Goal: Task Accomplishment & Management: Use online tool/utility

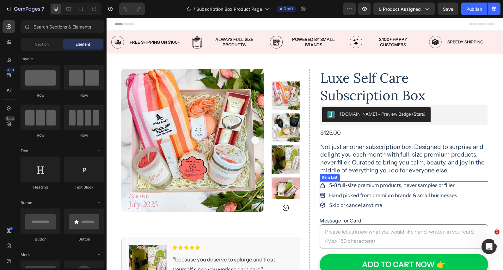
click at [381, 186] on p "5-8 full-size premium products, never samples or filler" at bounding box center [393, 185] width 128 height 6
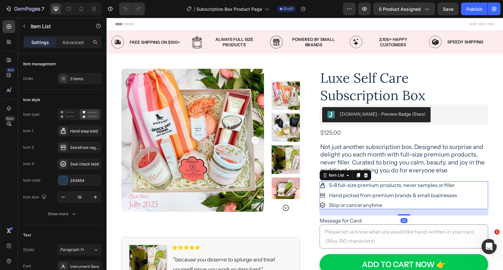
click at [381, 186] on p "5-8 full-size premium products, never samples or filler" at bounding box center [393, 185] width 128 height 6
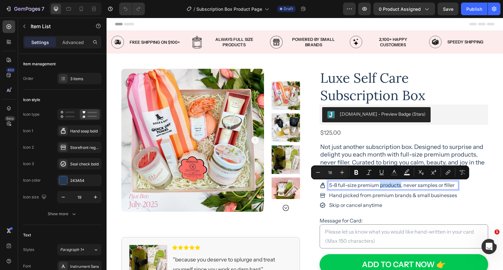
drag, startPoint x: 380, startPoint y: 185, endPoint x: 377, endPoint y: 192, distance: 7.4
click at [380, 185] on p "5-8 full-size premium products, never samples or filler" at bounding box center [393, 185] width 128 height 6
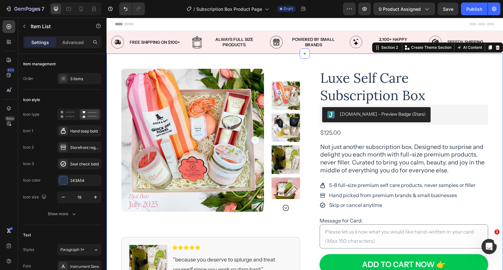
click at [497, 163] on div "Product Images Image Icon Icon Icon Icon Icon Icon List "because you deserve to…" at bounding box center [305, 233] width 397 height 361
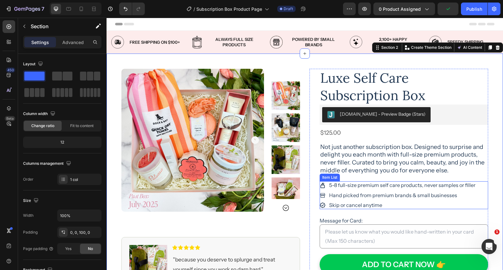
click at [380, 185] on p "5-8 full-size premium self care products, never samples or filler" at bounding box center [402, 185] width 146 height 6
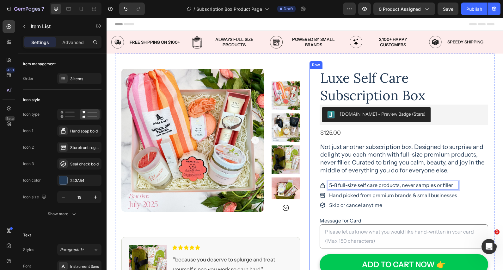
click at [482, 179] on div "Luxe Self Care Subscription Box Product Title [DOMAIN_NAME] - Preview Badge (St…" at bounding box center [404, 241] width 169 height 345
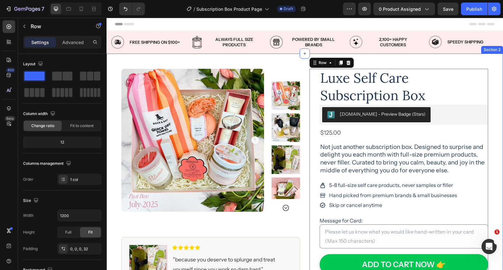
click at [496, 138] on div "Product Images Image Icon Icon Icon Icon Icon Icon List "because you deserve to…" at bounding box center [305, 233] width 397 height 361
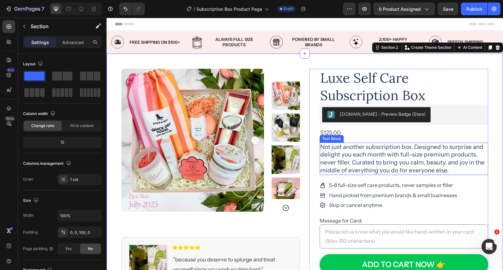
click at [401, 161] on p "Not just another subscription box. Designed to surprise and delight you each mo…" at bounding box center [403, 158] width 167 height 31
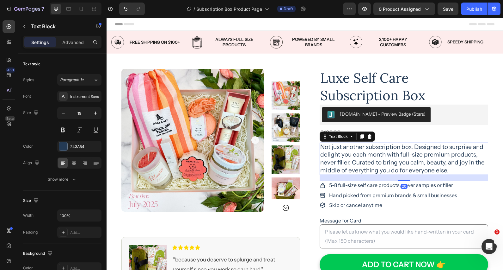
click at [414, 147] on p "Not just another subscription box. Designed to surprise and delight you each mo…" at bounding box center [403, 158] width 167 height 31
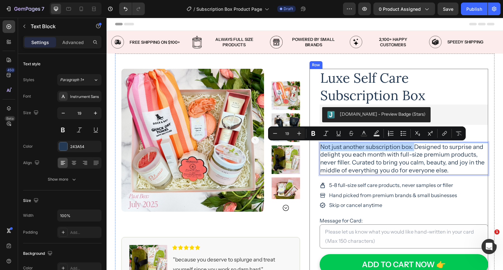
drag, startPoint x: 414, startPoint y: 147, endPoint x: 316, endPoint y: 150, distance: 98.4
click at [316, 150] on div "Luxe Self Care Subscription Box Product Title [DOMAIN_NAME] - Preview Badge (St…" at bounding box center [399, 241] width 179 height 345
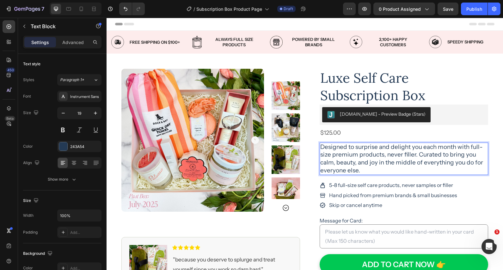
click at [399, 170] on p "Designed to surprise and delight you each month with full-size premium products…" at bounding box center [403, 158] width 167 height 31
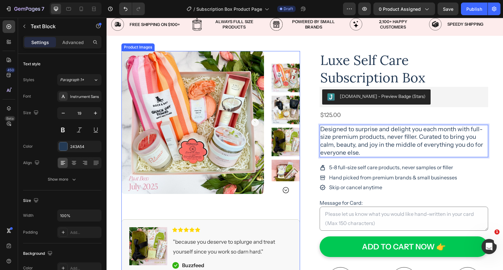
scroll to position [18, 0]
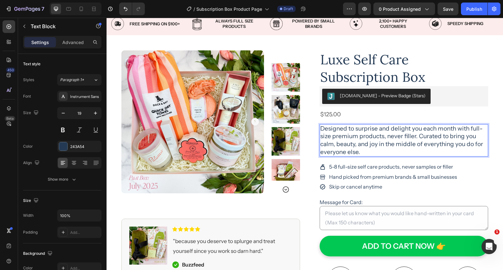
click at [376, 144] on p "Designed to surprise and delight you each month with full-size premium products…" at bounding box center [403, 140] width 167 height 31
click at [376, 145] on p "Designed to surprise and delight you each month with full-size premium products…" at bounding box center [403, 140] width 167 height 31
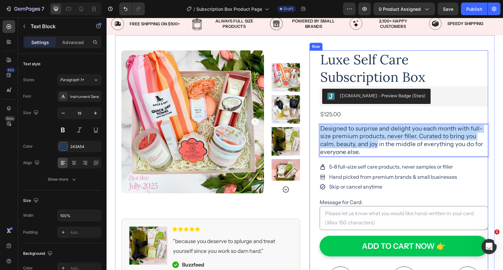
drag, startPoint x: 377, startPoint y: 144, endPoint x: 327, endPoint y: 130, distance: 51.9
click at [317, 126] on div "Luxe Self Care Subscription Box Product Title [DOMAIN_NAME] - Preview Badge (St…" at bounding box center [399, 222] width 179 height 345
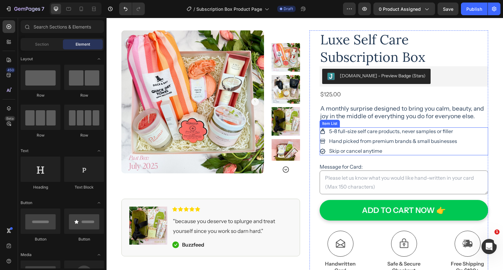
scroll to position [37, 0]
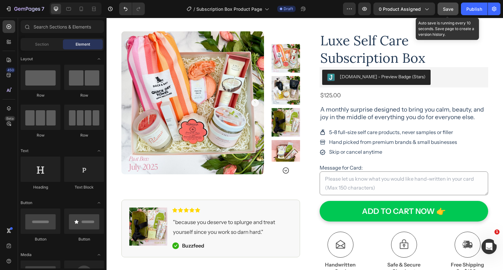
click at [445, 10] on span "Save" at bounding box center [448, 8] width 10 height 5
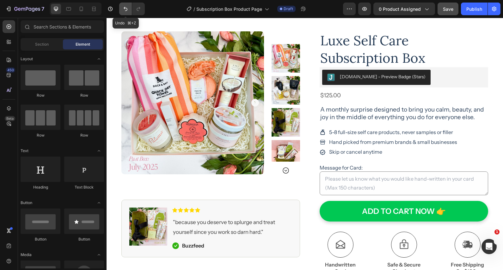
click at [125, 9] on icon "Undo/Redo" at bounding box center [125, 9] width 6 height 6
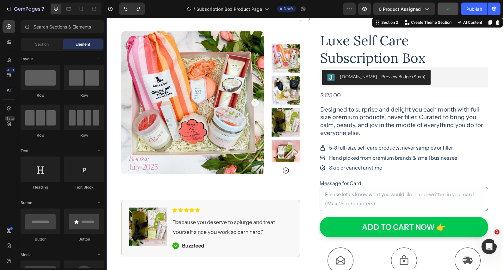
click at [498, 102] on div "Product Images Image Icon Icon Icon Icon Icon Icon List "because you deserve to…" at bounding box center [305, 196] width 397 height 361
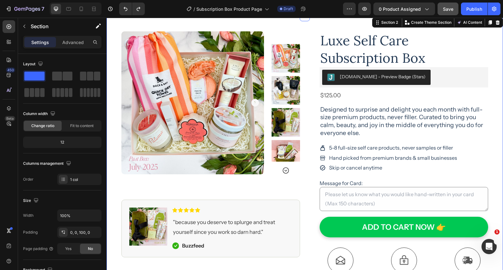
click at [495, 113] on div "Product Images Image Icon Icon Icon Icon Icon Icon List "because you deserve to…" at bounding box center [305, 196] width 397 height 361
click at [321, 109] on p "Designed to surprise and delight you each month with full-size premium products…" at bounding box center [403, 121] width 167 height 31
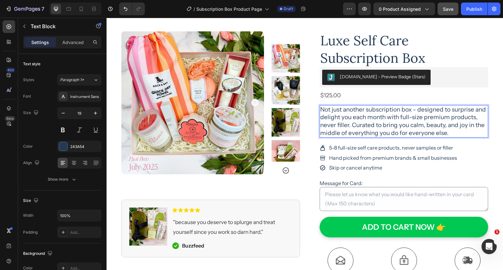
click at [418, 109] on p "Not just another subscription box - designed to surprise and delight you each m…" at bounding box center [403, 121] width 167 height 31
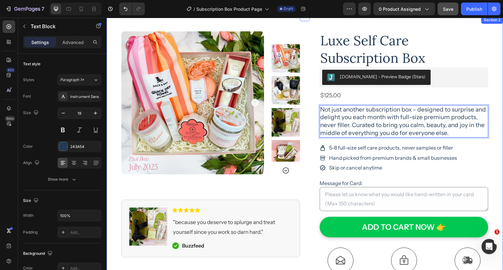
click at [499, 109] on div "Product Images Image Icon Icon Icon Icon Icon Icon List "because you deserve to…" at bounding box center [305, 196] width 397 height 361
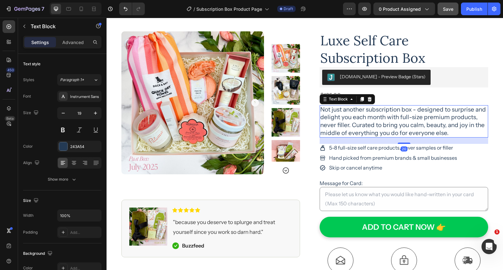
click at [416, 113] on p "Not just another subscription box - designed to surprise and delight you each m…" at bounding box center [403, 121] width 167 height 31
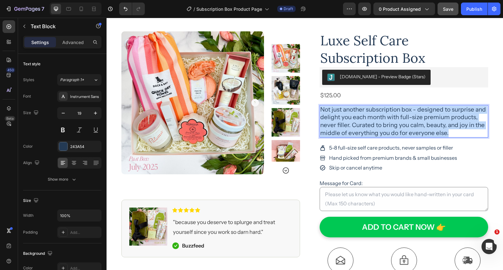
drag, startPoint x: 454, startPoint y: 131, endPoint x: 322, endPoint y: 108, distance: 134.3
click at [322, 108] on p "Not just another subscription box - designed to surprise and delight you each m…" at bounding box center [403, 121] width 167 height 31
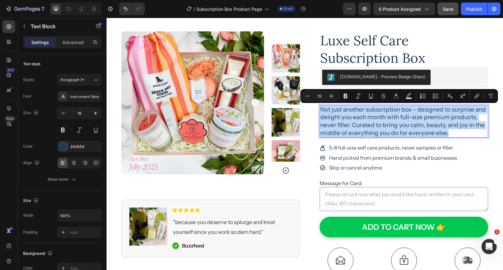
copy p "Not just another subscription box - designed to surprise and delight you each m…"
click at [496, 133] on div "Product Images Image Icon Icon Icon Icon Icon Icon List "because you deserve to…" at bounding box center [305, 196] width 397 height 361
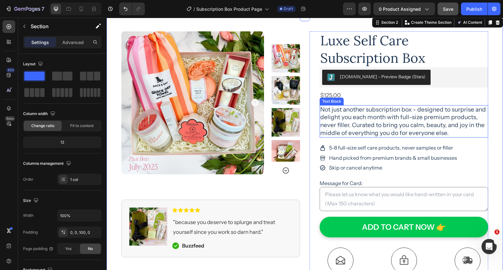
click at [390, 127] on p "Not just another subscription box - designed to surprise and delight you each m…" at bounding box center [403, 121] width 167 height 31
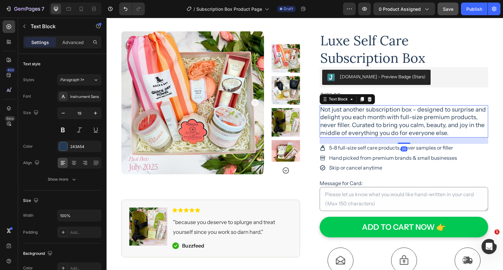
click at [448, 129] on p "Not just another subscription box - designed to surprise and delight you each m…" at bounding box center [403, 121] width 167 height 31
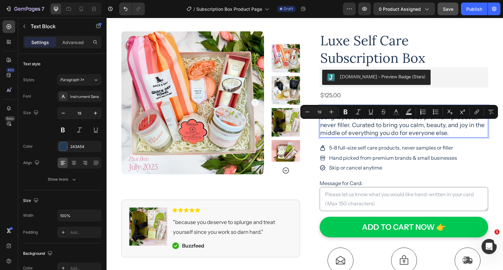
click at [453, 132] on p "Not just another subscription box - designed to surprise and delight you each m…" at bounding box center [403, 121] width 167 height 31
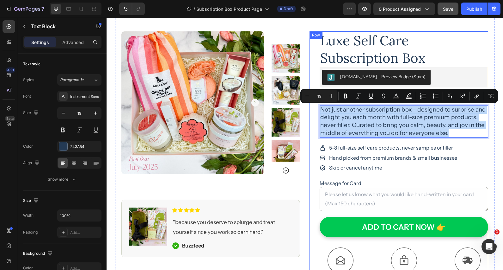
drag, startPoint x: 453, startPoint y: 134, endPoint x: 339, endPoint y: 115, distance: 115.2
click at [317, 106] on div "Luxe Self Care Subscription Box Product Title [DOMAIN_NAME] - Preview Badge (St…" at bounding box center [399, 203] width 179 height 345
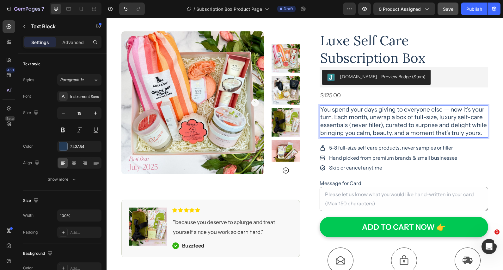
click at [447, 126] on p "You spend your days giving to everyone else — now it’s your turn. Each month, u…" at bounding box center [403, 121] width 167 height 31
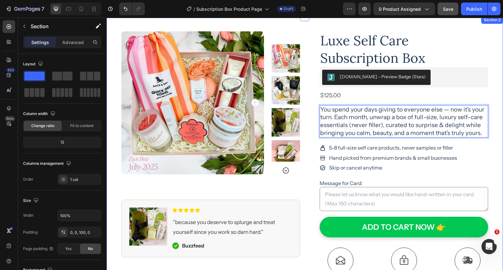
click at [497, 120] on div "Product Images Image Icon Icon Icon Icon Icon Icon List "because you deserve to…" at bounding box center [305, 196] width 397 height 361
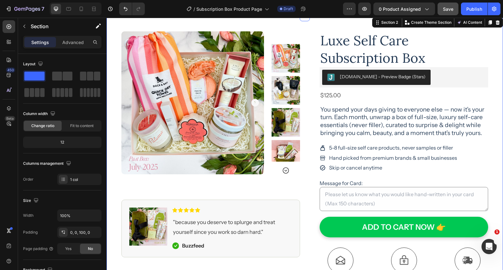
click at [500, 111] on div "Product Images Image Icon Icon Icon Icon Icon Icon List "because you deserve to…" at bounding box center [305, 196] width 397 height 361
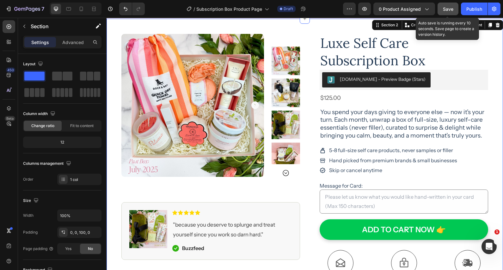
click at [444, 11] on span "Save" at bounding box center [448, 8] width 10 height 5
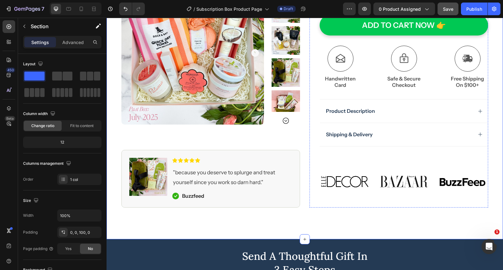
scroll to position [239, 0]
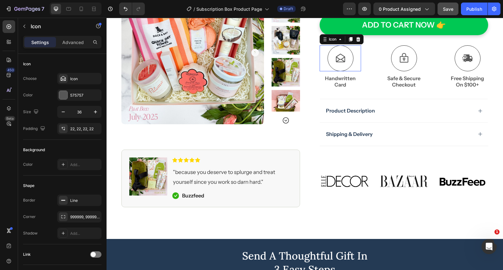
click at [344, 59] on icon at bounding box center [340, 58] width 11 height 11
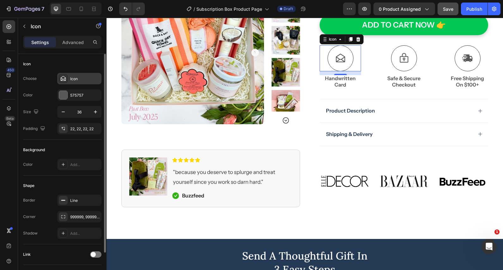
click at [79, 81] on div "Icon" at bounding box center [85, 79] width 30 height 6
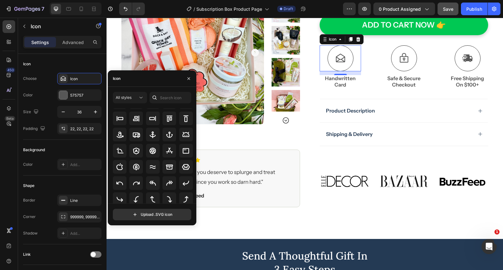
scroll to position [94, 0]
click at [169, 100] on input "text" at bounding box center [171, 97] width 42 height 11
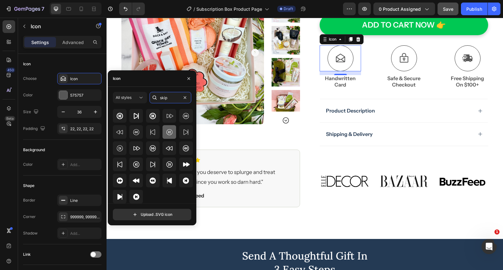
scroll to position [0, 0]
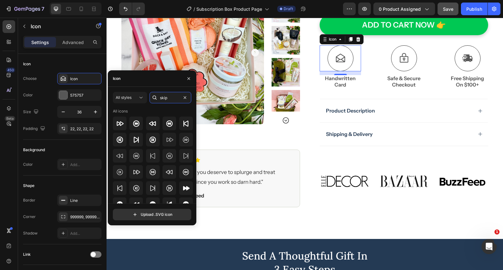
drag, startPoint x: 170, startPoint y: 98, endPoint x: 151, endPoint y: 98, distance: 18.3
click at [151, 98] on div "skip" at bounding box center [171, 97] width 42 height 11
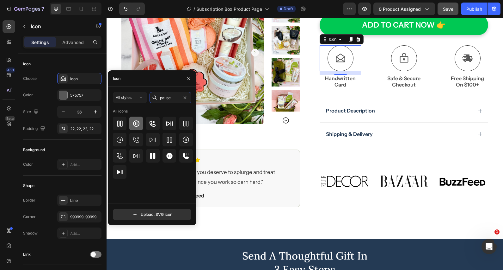
type input "pause"
click at [137, 124] on icon at bounding box center [136, 123] width 6 height 6
click at [151, 158] on icon at bounding box center [152, 156] width 5 height 6
click at [171, 140] on icon at bounding box center [170, 140] width 8 height 8
drag, startPoint x: 163, startPoint y: 98, endPoint x: 148, endPoint y: 98, distance: 15.2
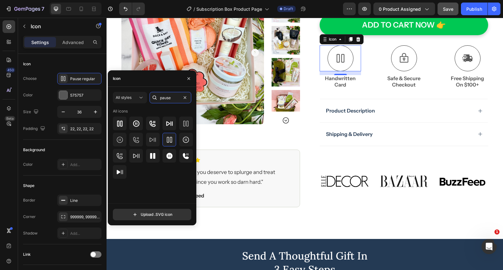
click at [148, 98] on div "All styles pause" at bounding box center [152, 97] width 78 height 11
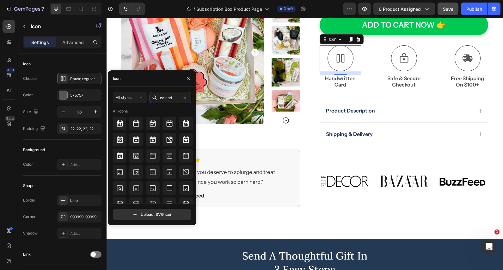
drag, startPoint x: 179, startPoint y: 98, endPoint x: 152, endPoint y: 94, distance: 26.6
click at [152, 94] on div "calend" at bounding box center [171, 97] width 42 height 11
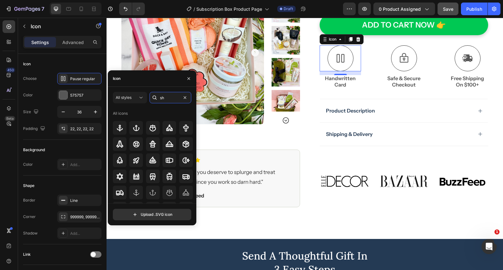
type input "s"
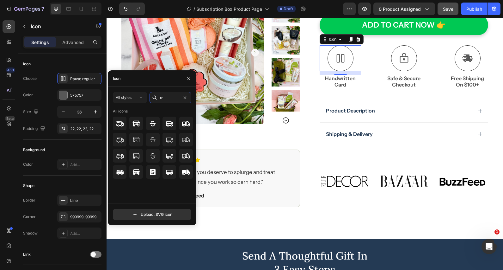
type input "t"
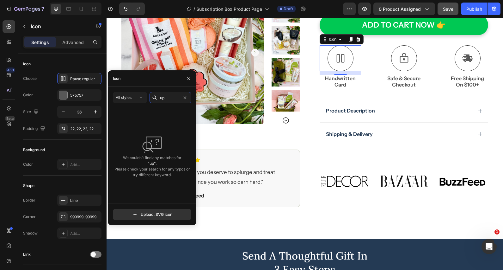
type input "u"
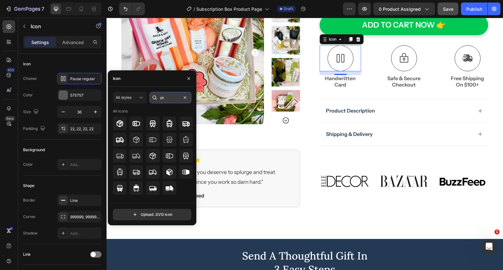
type input "s"
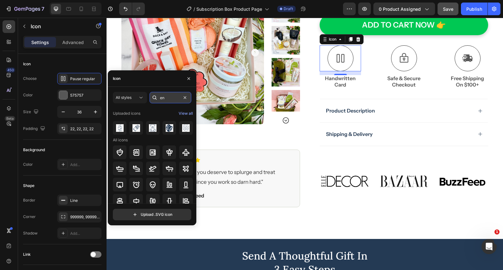
type input "e"
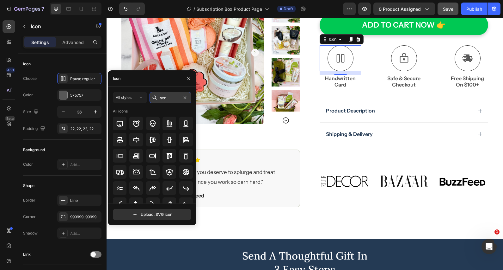
type input "send"
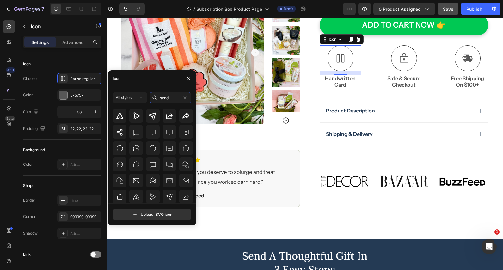
scroll to position [71, 0]
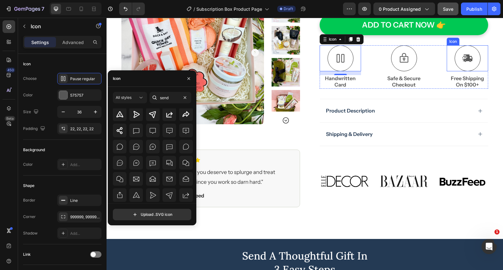
click at [465, 58] on icon at bounding box center [468, 57] width 10 height 7
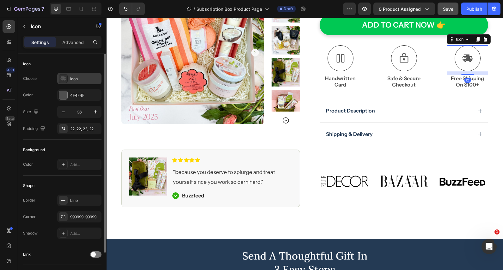
click at [75, 76] on div "Icon" at bounding box center [85, 79] width 30 height 6
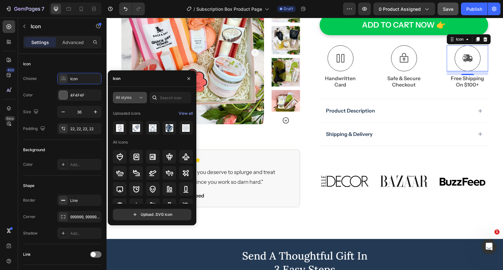
click at [139, 98] on icon at bounding box center [141, 97] width 6 height 6
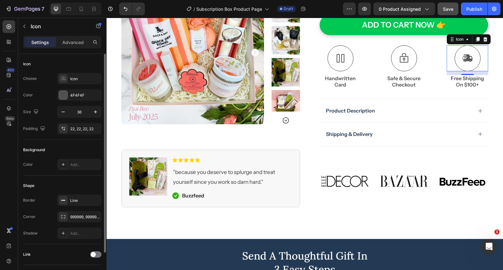
click at [89, 62] on div "Icon" at bounding box center [62, 64] width 78 height 10
click at [82, 83] on div "Icon" at bounding box center [79, 78] width 44 height 11
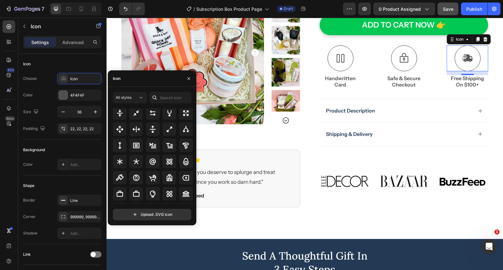
scroll to position [441, 0]
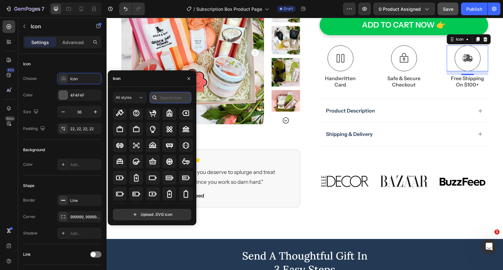
click at [164, 94] on input "text" at bounding box center [171, 97] width 42 height 11
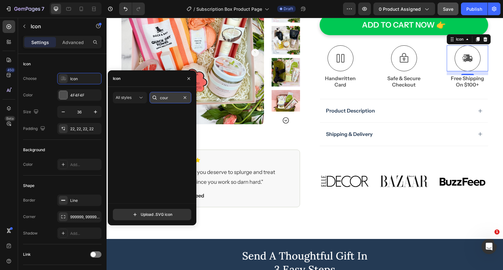
scroll to position [0, 0]
type input "c"
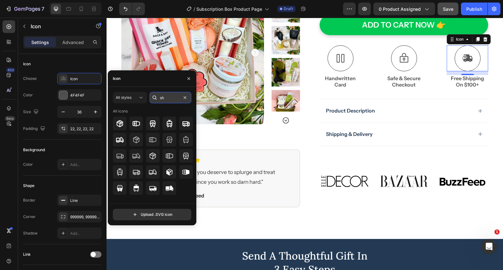
type input "s"
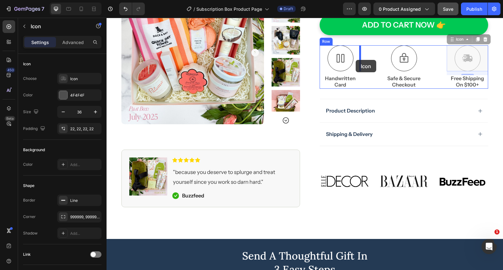
drag, startPoint x: 470, startPoint y: 60, endPoint x: 356, endPoint y: 60, distance: 114.5
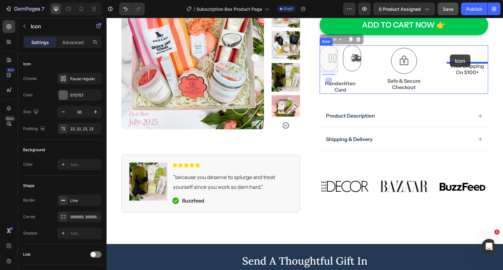
drag, startPoint x: 326, startPoint y: 62, endPoint x: 450, endPoint y: 54, distance: 123.9
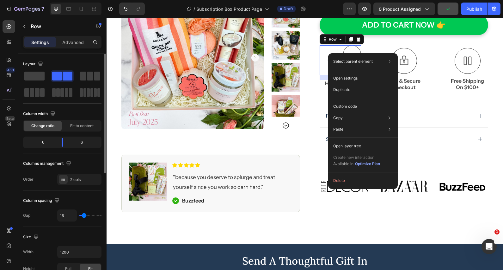
drag, startPoint x: 35, startPoint y: 78, endPoint x: 37, endPoint y: 122, distance: 44.3
click at [35, 78] on span at bounding box center [34, 76] width 20 height 9
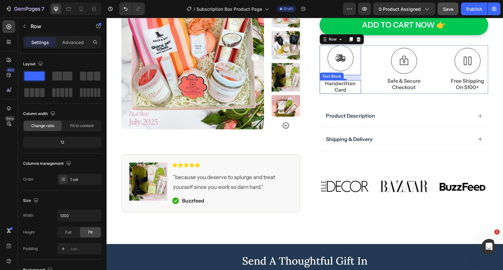
click at [343, 87] on p "Handwritten Card" at bounding box center [340, 86] width 40 height 13
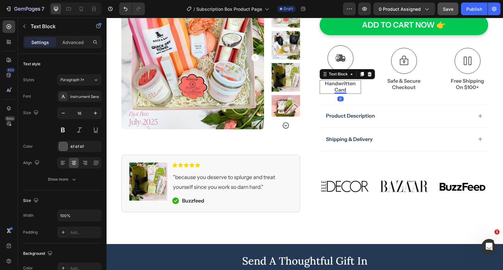
click at [342, 86] on p "Handwritten Card" at bounding box center [340, 86] width 40 height 13
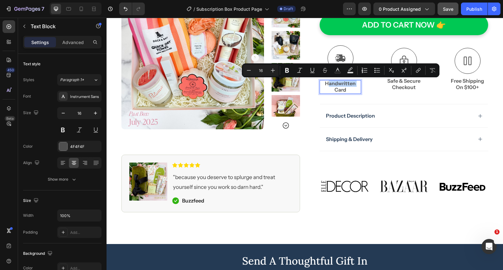
click at [342, 86] on p "Handwritten Card" at bounding box center [340, 86] width 40 height 13
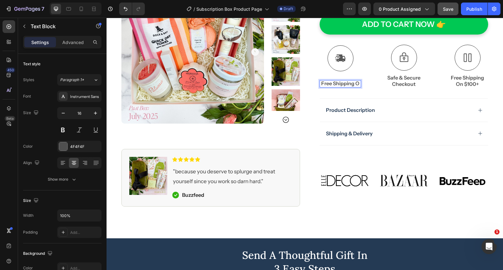
scroll to position [239, 0]
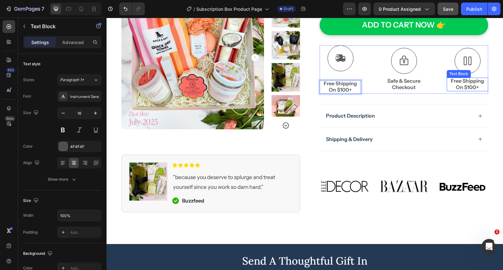
click at [472, 85] on p "Free Shipping On $100+" at bounding box center [468, 84] width 40 height 13
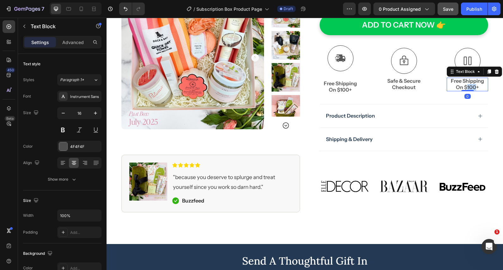
click at [472, 85] on p "Free Shipping On $100+" at bounding box center [468, 84] width 40 height 13
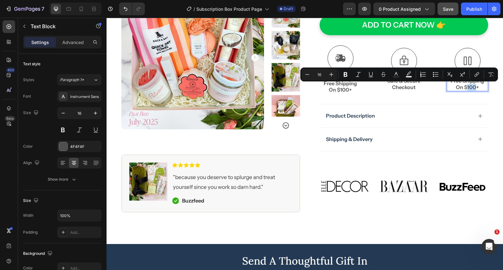
click at [472, 85] on p "Free Shipping On $100+" at bounding box center [468, 84] width 40 height 13
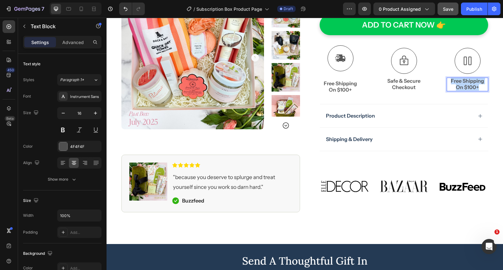
click at [472, 85] on p "Free Shipping On $100+" at bounding box center [468, 84] width 40 height 13
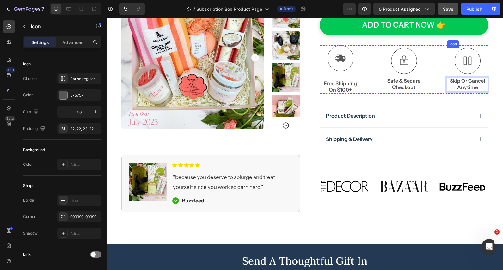
click at [468, 60] on icon at bounding box center [468, 60] width 8 height 9
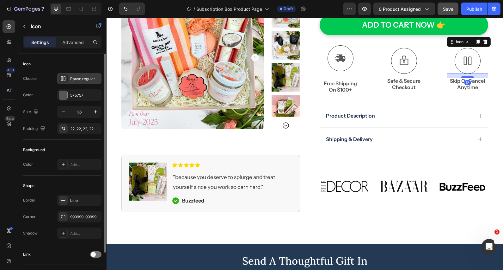
click at [85, 79] on div "Pause regular" at bounding box center [85, 79] width 30 height 6
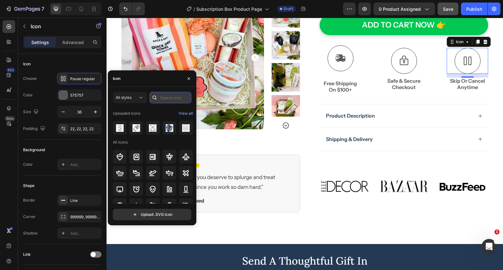
click at [171, 97] on input "text" at bounding box center [171, 97] width 42 height 11
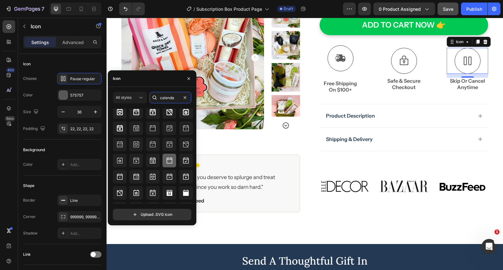
scroll to position [0, 0]
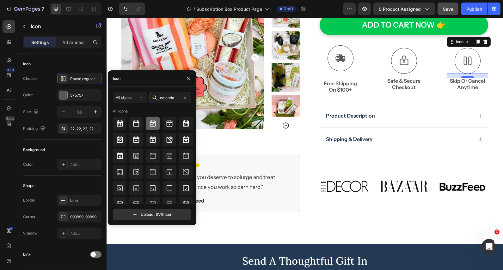
type input "calenda"
click at [150, 120] on icon at bounding box center [153, 124] width 8 height 8
click at [118, 122] on icon at bounding box center [120, 123] width 6 height 6
click at [184, 124] on icon at bounding box center [186, 124] width 8 height 8
click at [118, 155] on icon at bounding box center [120, 156] width 8 height 8
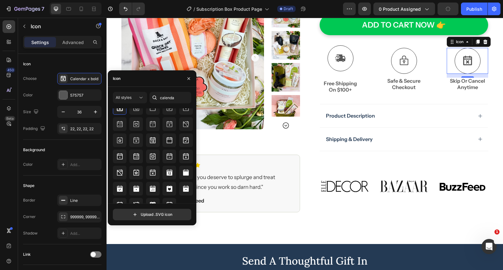
scroll to position [47, 0]
click at [135, 143] on icon at bounding box center [137, 141] width 6 height 6
click at [122, 127] on icon at bounding box center [120, 124] width 6 height 6
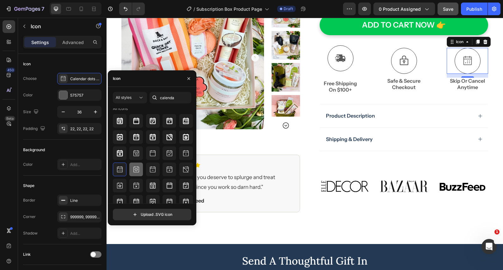
scroll to position [0, 0]
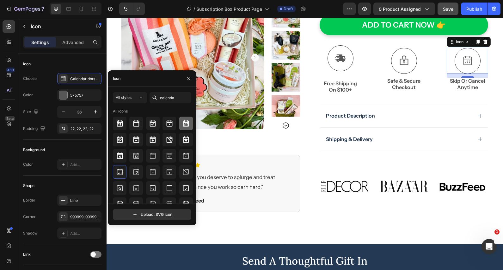
click at [185, 124] on icon at bounding box center [186, 124] width 8 height 8
click at [154, 125] on icon at bounding box center [153, 124] width 8 height 8
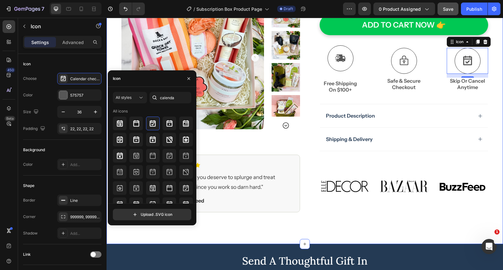
click at [494, 112] on div "Product Images Image Icon Icon Icon Icon Icon Icon List "because you deserve to…" at bounding box center [305, 13] width 380 height 398
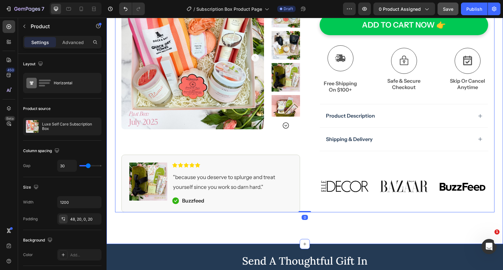
click at [499, 127] on div "Product Images Image Icon Icon Icon Icon Icon Icon List "because you deserve to…" at bounding box center [305, 13] width 397 height 398
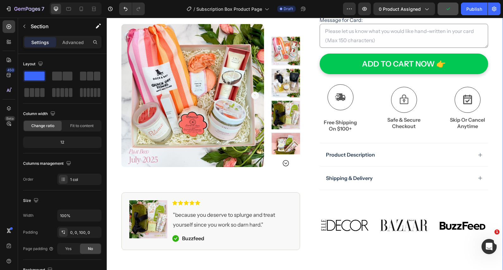
scroll to position [149, 0]
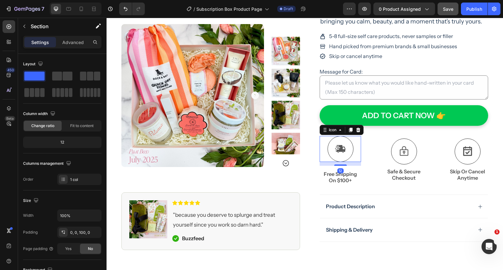
click at [347, 156] on div at bounding box center [341, 149] width 26 height 26
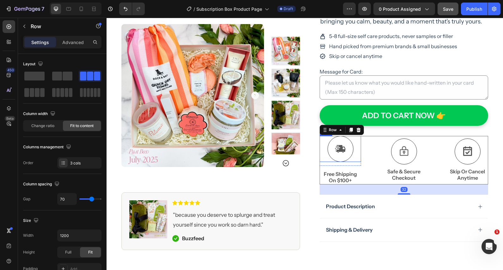
click at [354, 157] on div "Icon" at bounding box center [340, 149] width 41 height 26
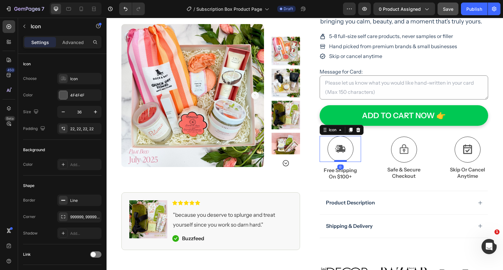
drag, startPoint x: 341, startPoint y: 164, endPoint x: 341, endPoint y: 160, distance: 3.8
click at [341, 160] on div at bounding box center [340, 161] width 13 height 2
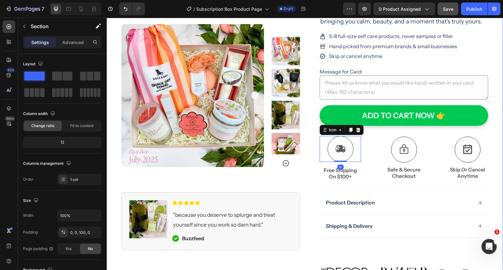
click at [498, 143] on div "Product Images Image Icon Icon Icon Icon Icon Icon List "because you deserve to…" at bounding box center [305, 102] width 397 height 394
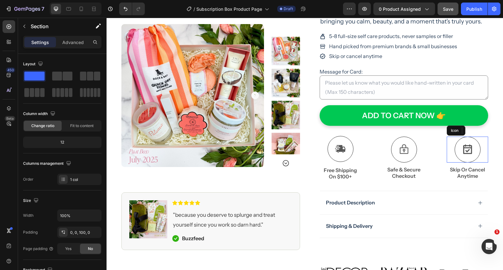
click at [467, 151] on icon at bounding box center [467, 148] width 9 height 9
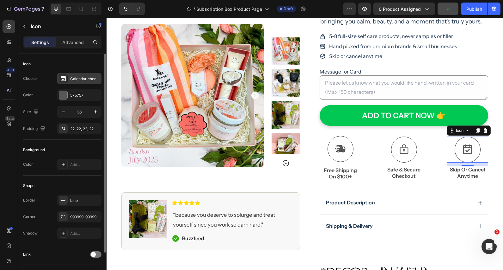
drag, startPoint x: 80, startPoint y: 78, endPoint x: 82, endPoint y: 80, distance: 3.4
click at [80, 78] on div "Calendar check bold" at bounding box center [85, 79] width 30 height 6
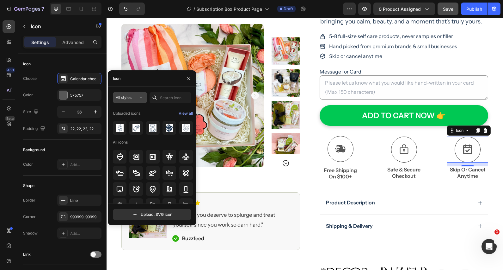
click at [129, 97] on span "All styles" at bounding box center [124, 97] width 16 height 5
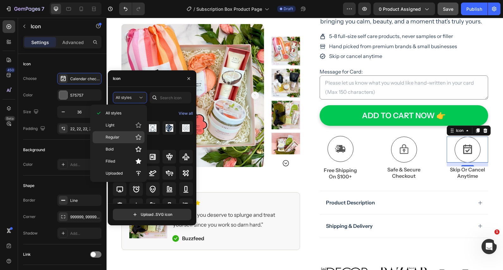
click at [126, 136] on p "Regular" at bounding box center [124, 137] width 36 height 6
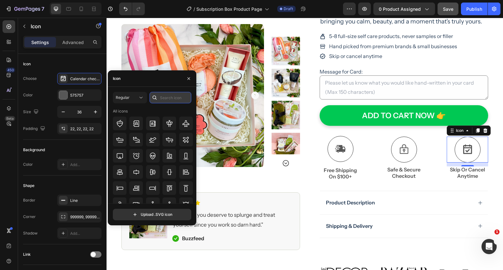
click at [174, 100] on input "text" at bounding box center [171, 97] width 42 height 11
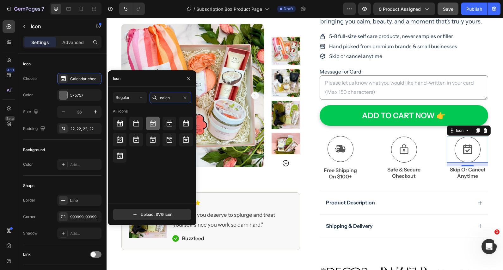
type input "calen"
click at [151, 125] on icon at bounding box center [153, 124] width 8 height 8
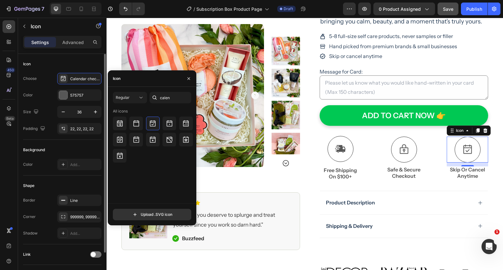
click at [78, 65] on div "Icon" at bounding box center [62, 64] width 78 height 10
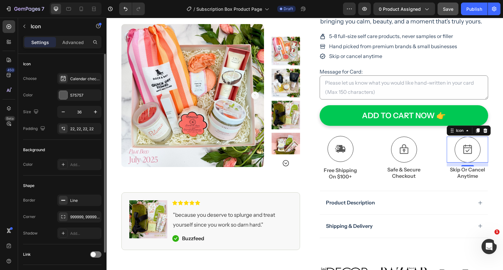
click at [80, 65] on div "Icon" at bounding box center [62, 64] width 78 height 10
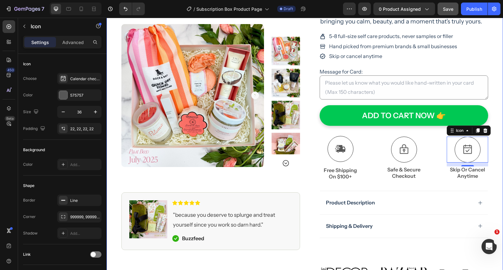
click at [498, 169] on div "Product Images Image Icon Icon Icon Icon Icon Icon List "because you deserve to…" at bounding box center [305, 102] width 397 height 394
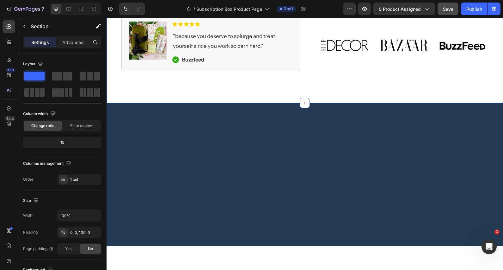
scroll to position [0, 0]
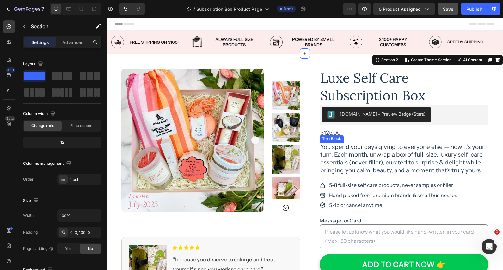
click at [408, 169] on p "You spend your days giving to everyone else — now it’s your turn. Each month, u…" at bounding box center [403, 158] width 167 height 31
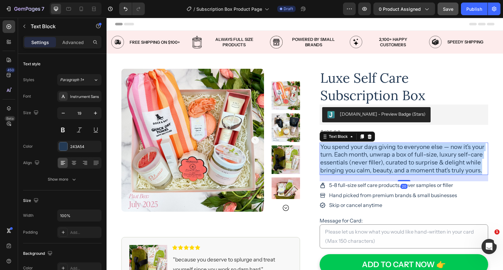
click at [421, 162] on p "You spend your days giving to everyone else — now it’s your turn. Each month, u…" at bounding box center [403, 158] width 167 height 31
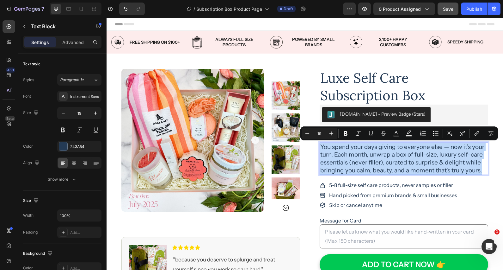
click at [364, 160] on p "You spend your days giving to everyone else — now it’s your turn. Each month, u…" at bounding box center [403, 158] width 167 height 31
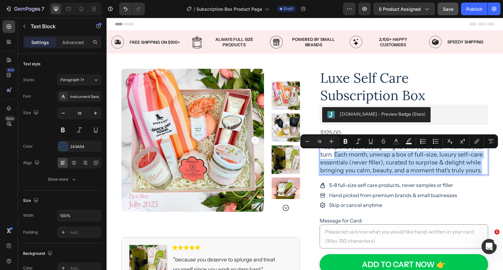
drag, startPoint x: 334, startPoint y: 153, endPoint x: 486, endPoint y: 170, distance: 152.2
click at [486, 170] on p "You spend your days giving to everyone else — now it’s your turn. Each month, u…" at bounding box center [403, 158] width 167 height 31
copy p "Each month, unwrap a box of full-size, luxury self-care essentials (never fille…"
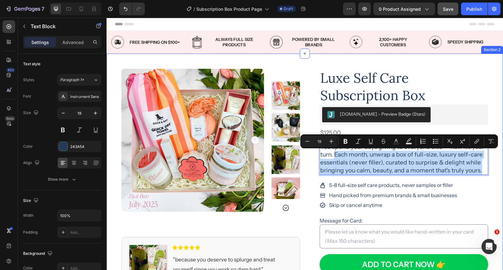
click at [501, 124] on div "Product Images Image Icon Icon Icon Icon Icon Icon List "because you deserve to…" at bounding box center [305, 250] width 397 height 394
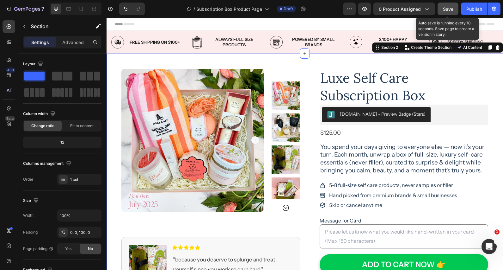
click at [447, 10] on span "Save" at bounding box center [448, 8] width 10 height 5
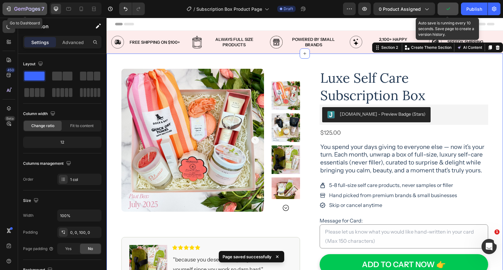
click at [19, 10] on icon "button" at bounding box center [27, 9] width 26 height 5
